Goal: Task Accomplishment & Management: Use online tool/utility

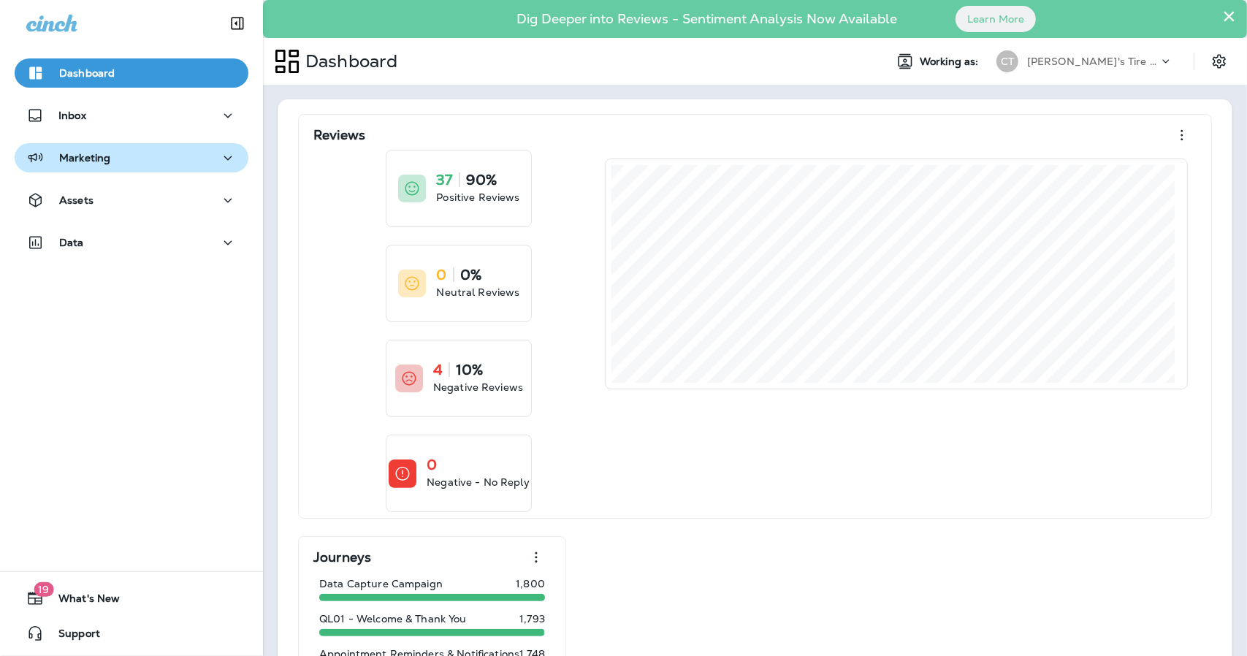
click at [96, 161] on p "Marketing" at bounding box center [84, 158] width 51 height 12
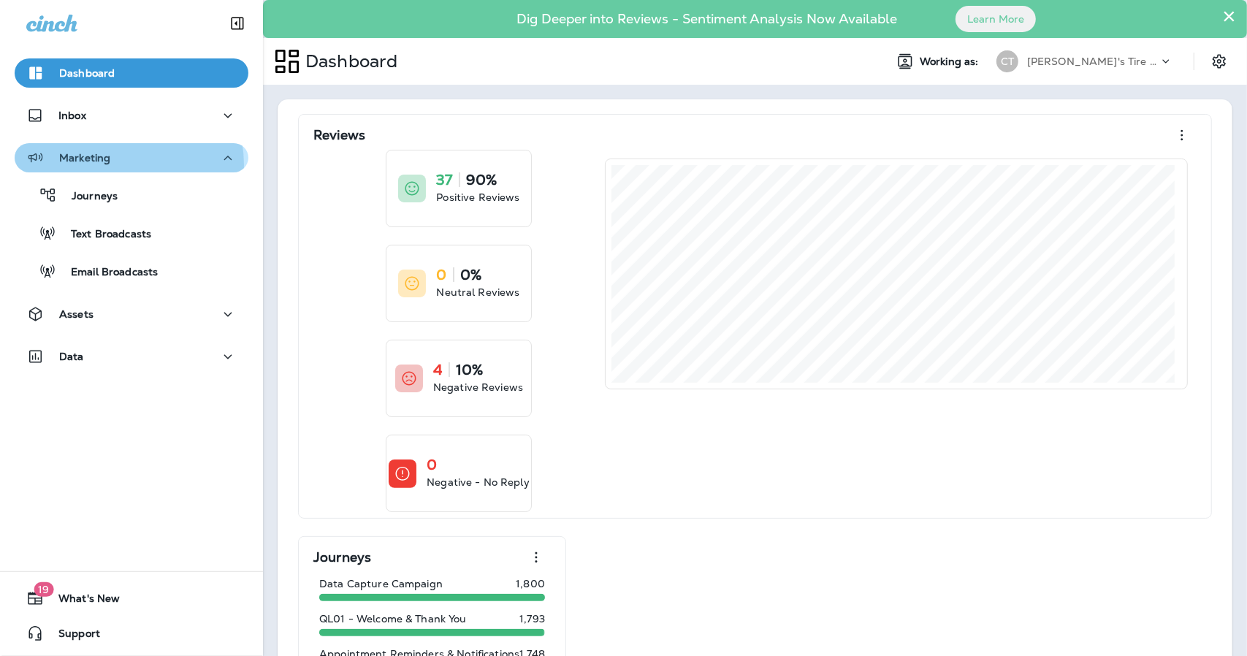
click at [126, 164] on div "Marketing" at bounding box center [131, 158] width 210 height 18
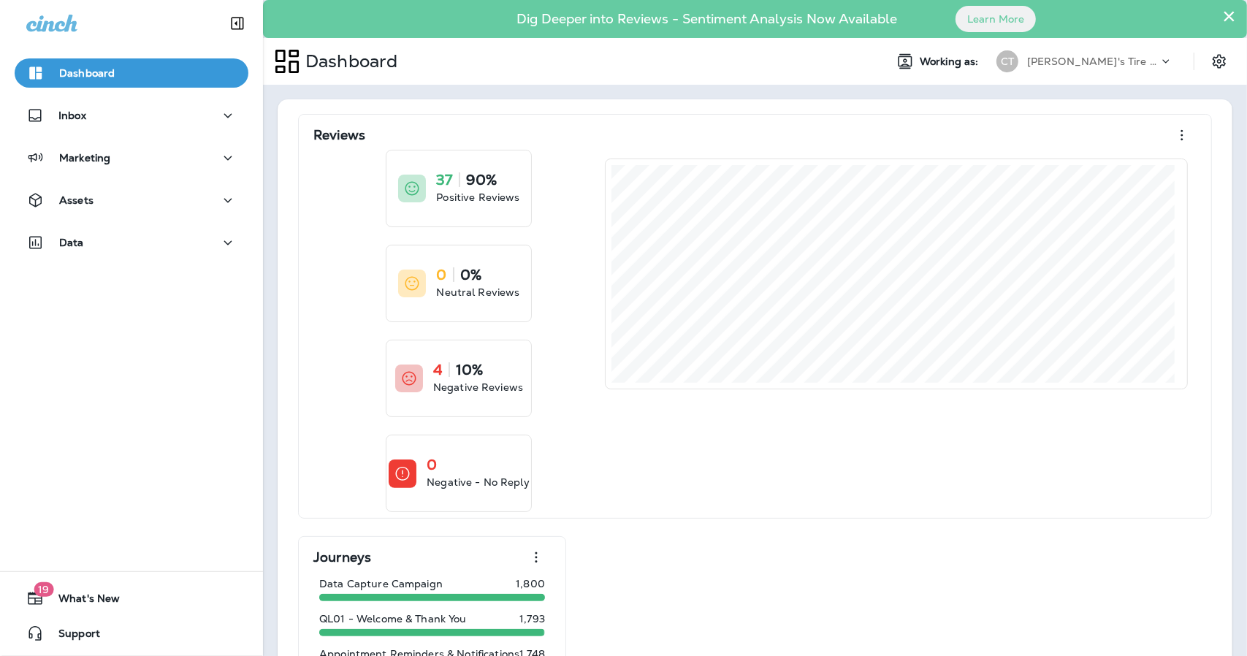
click at [122, 131] on div "Inbox" at bounding box center [131, 119] width 263 height 37
click at [117, 124] on div "Inbox" at bounding box center [131, 116] width 210 height 18
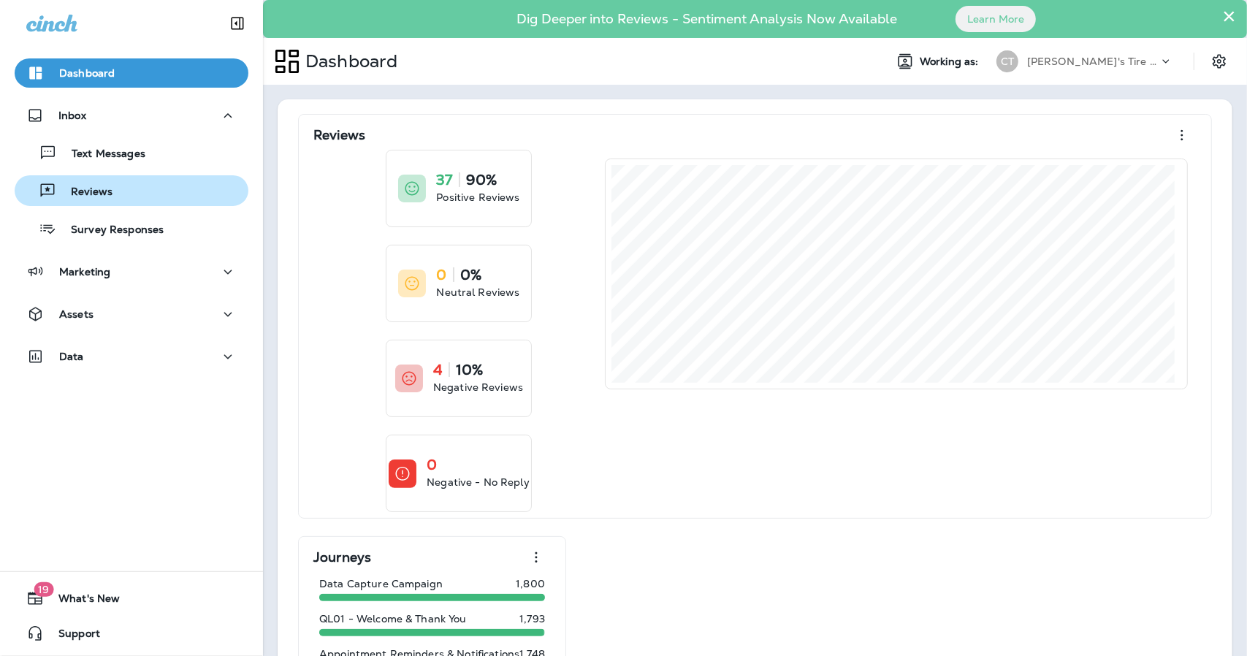
click at [110, 193] on p "Reviews" at bounding box center [84, 193] width 56 height 14
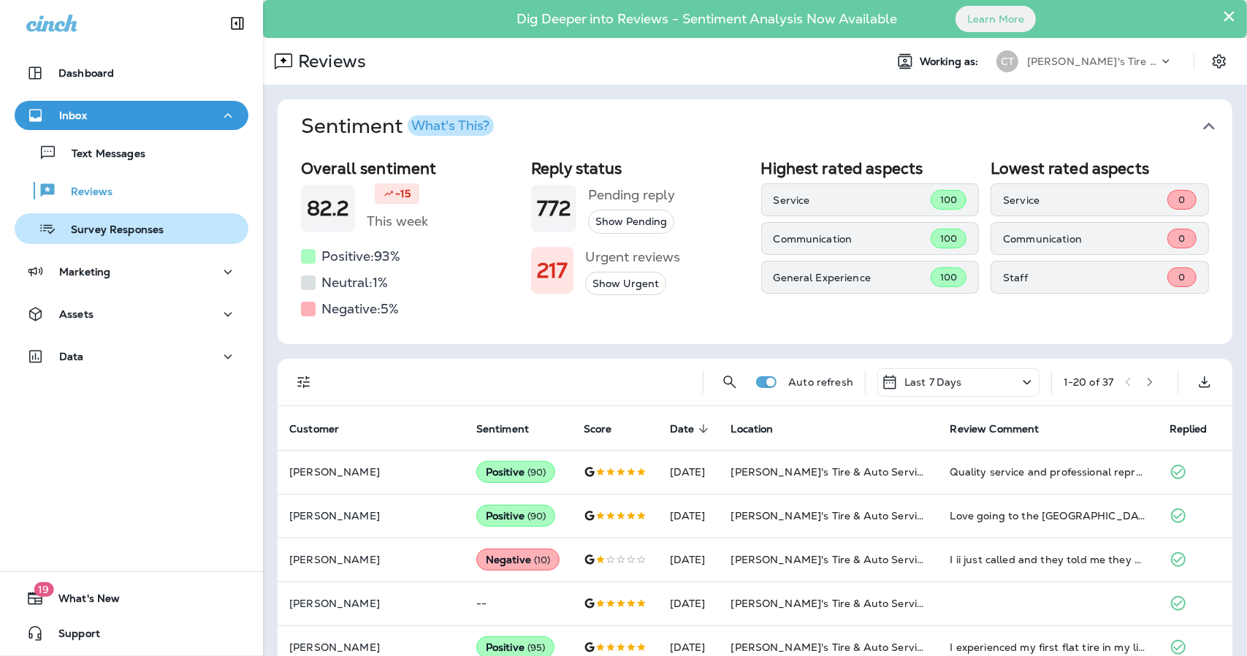
click at [132, 230] on p "Survey Responses" at bounding box center [109, 231] width 107 height 14
